Goal: Navigation & Orientation: Go to known website

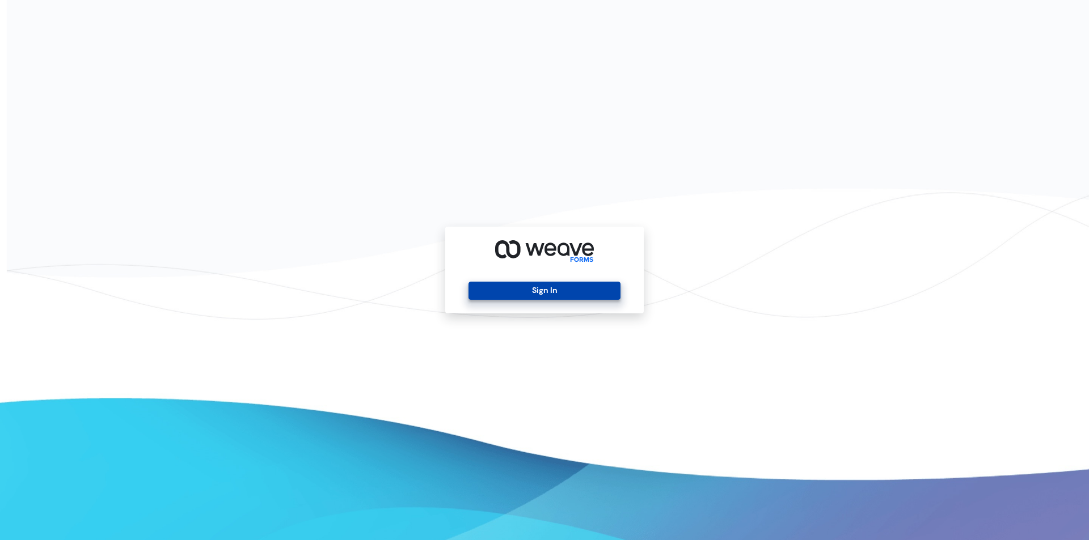
click at [518, 299] on button "Sign In" at bounding box center [543, 291] width 151 height 18
